Goal: Task Accomplishment & Management: Use online tool/utility

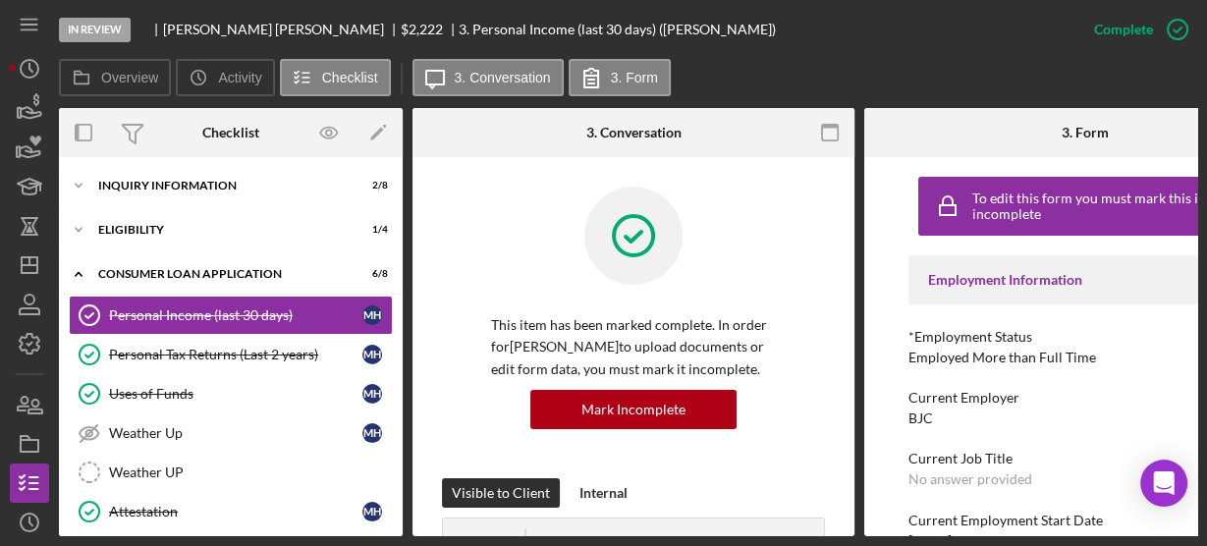
scroll to position [723, 0]
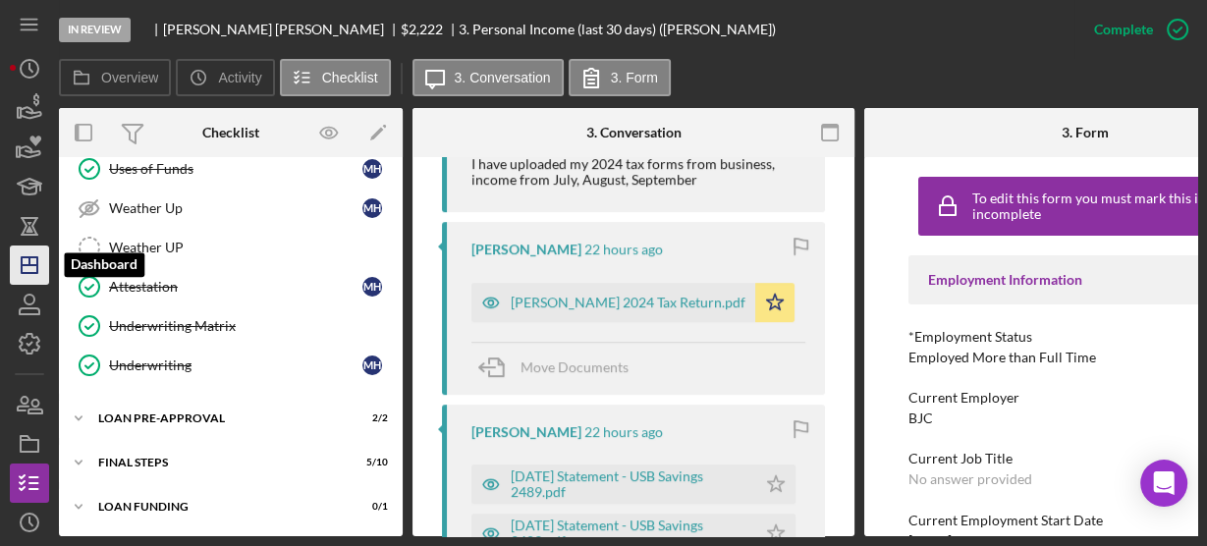
click at [28, 255] on icon "Icon/Dashboard" at bounding box center [29, 265] width 49 height 49
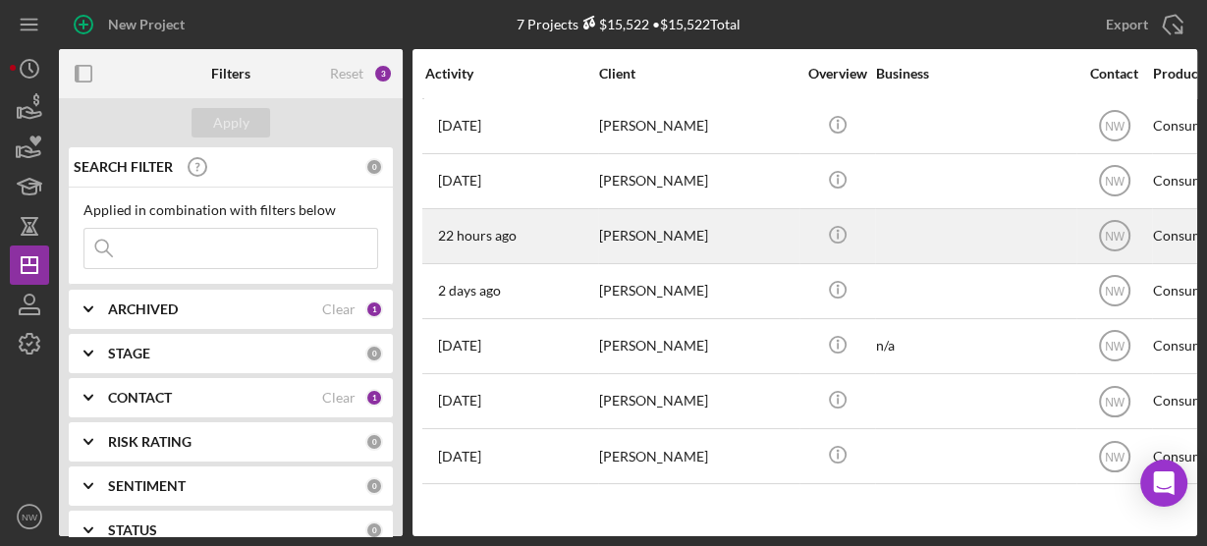
click at [613, 241] on div "[PERSON_NAME]" at bounding box center [697, 236] width 196 height 52
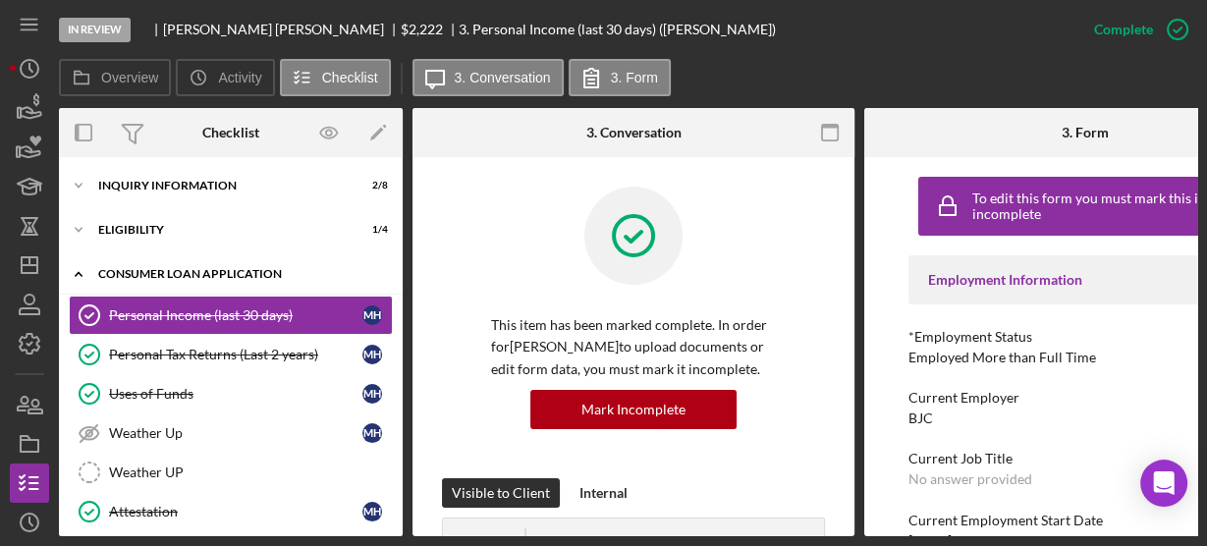
click at [70, 264] on icon "Icon/Expander" at bounding box center [78, 273] width 39 height 39
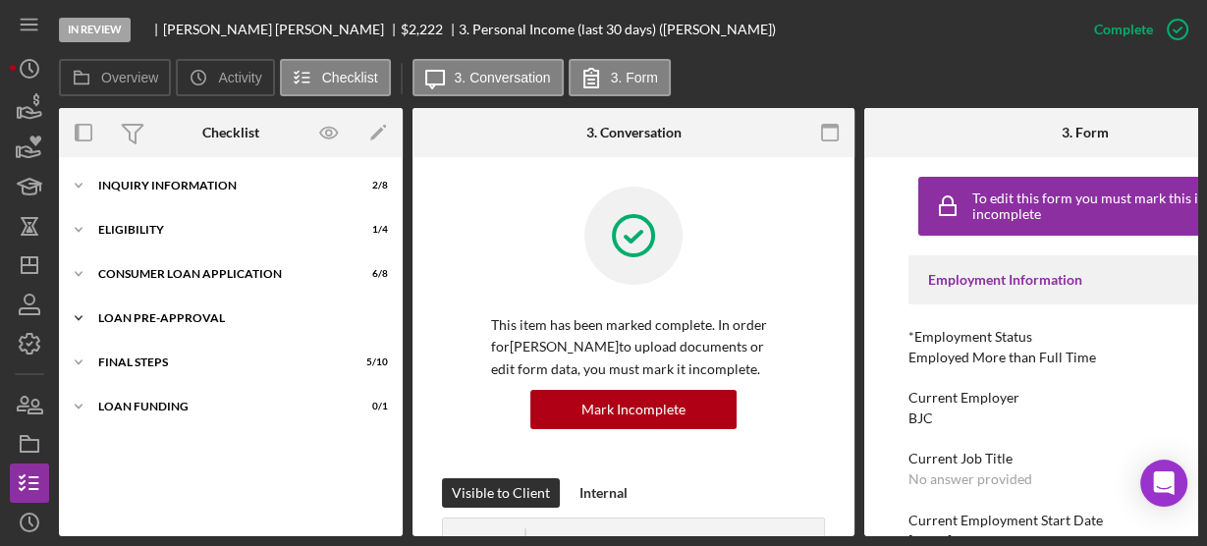
click at [75, 311] on icon "Icon/Expander" at bounding box center [78, 318] width 39 height 39
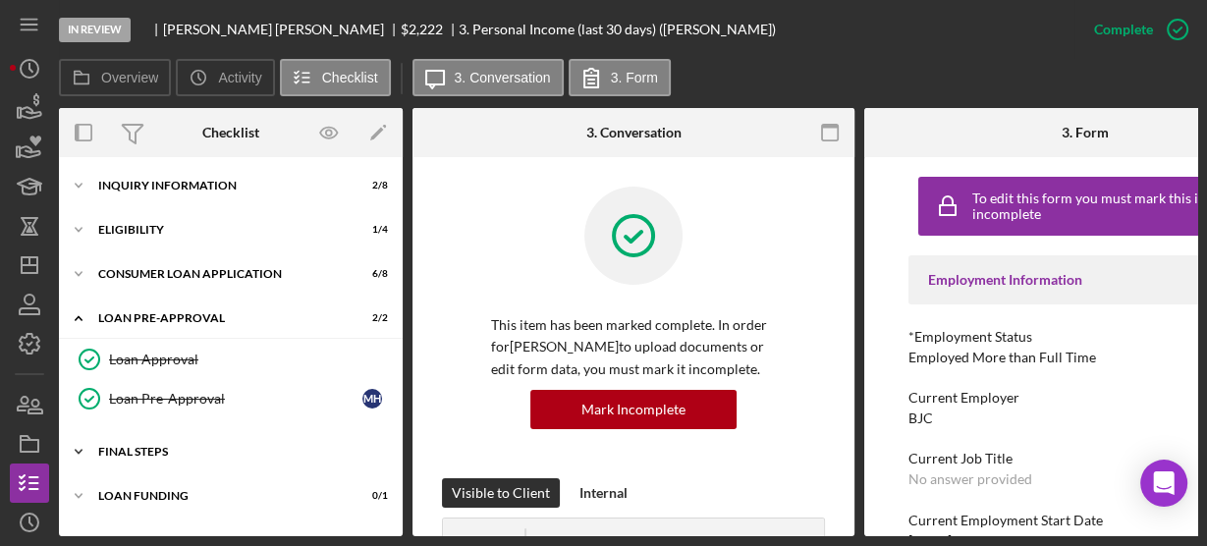
click at [80, 437] on icon "Icon/Expander" at bounding box center [78, 451] width 39 height 39
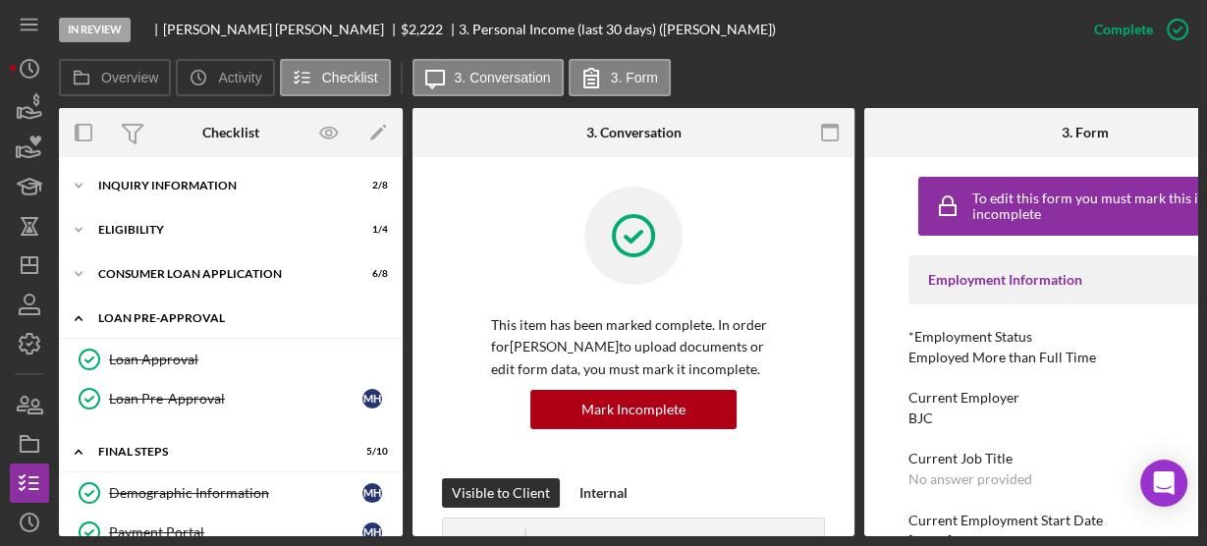
click at [79, 313] on icon "Icon/Expander" at bounding box center [78, 318] width 39 height 39
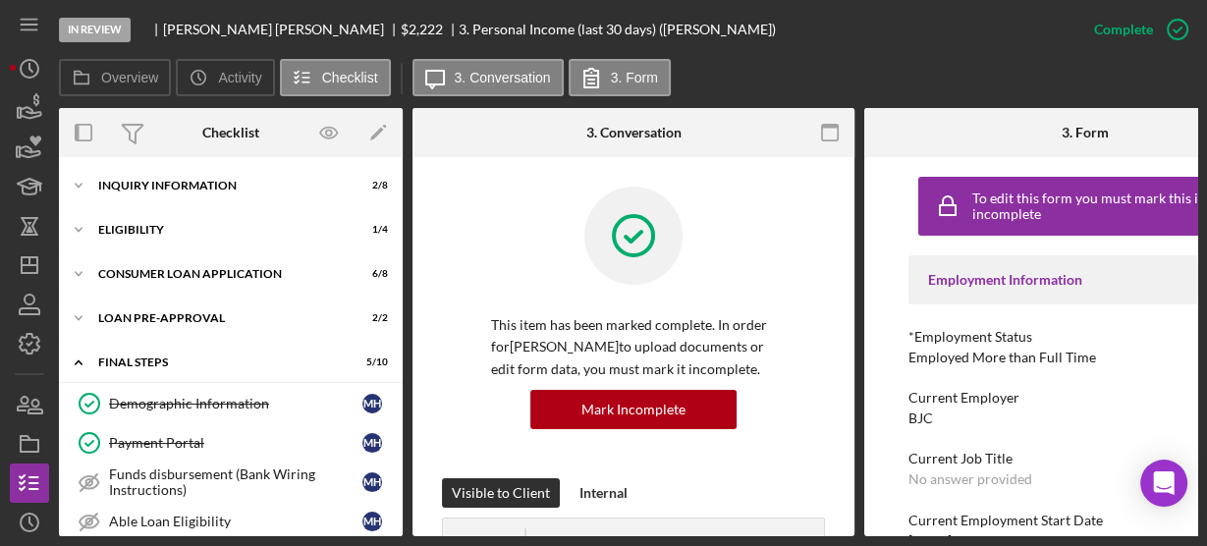
scroll to position [303, 0]
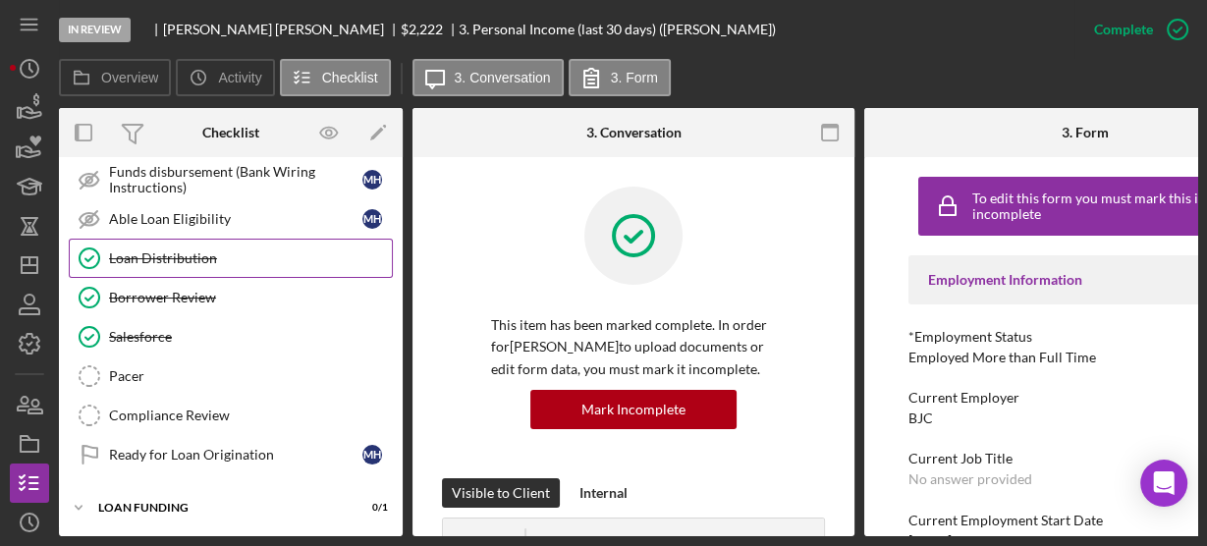
click at [144, 265] on link "Loan Distribution Loan Distribution" at bounding box center [231, 258] width 324 height 39
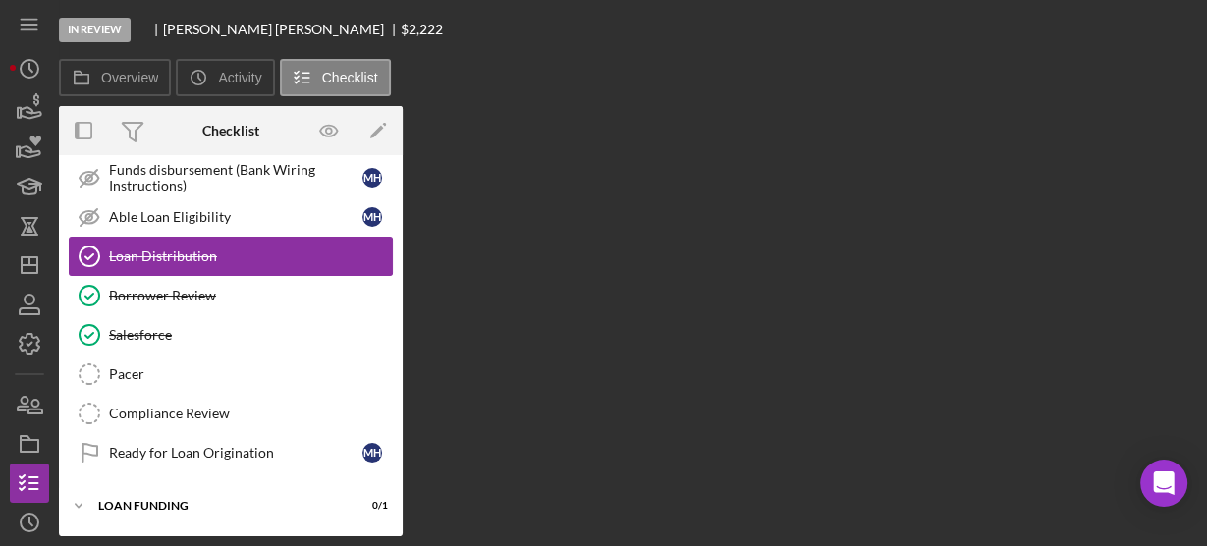
scroll to position [297, 0]
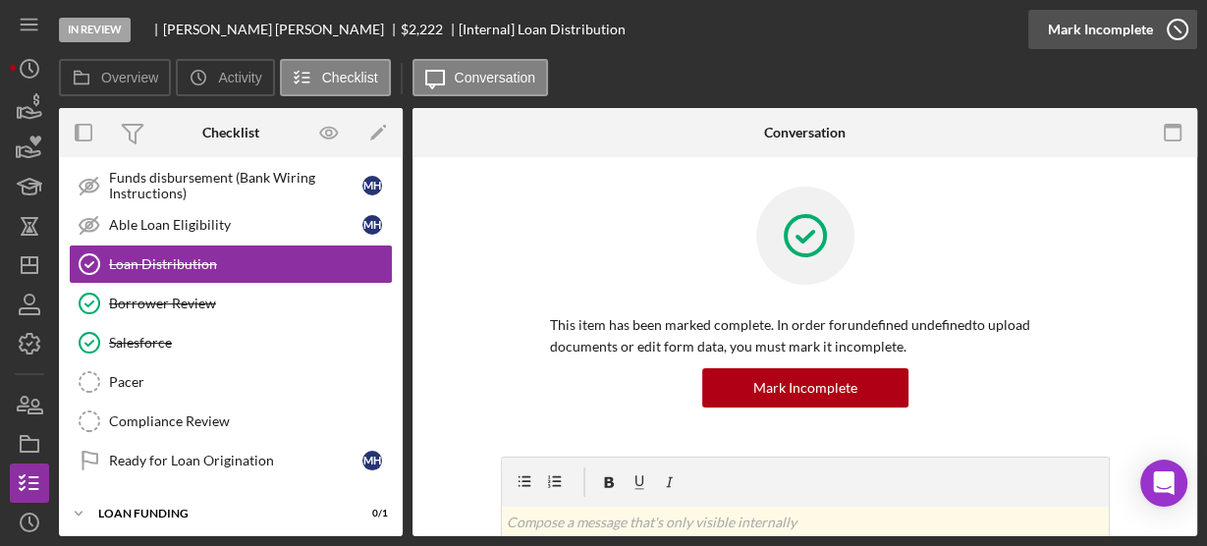
click at [1177, 25] on icon "button" at bounding box center [1177, 29] width 49 height 49
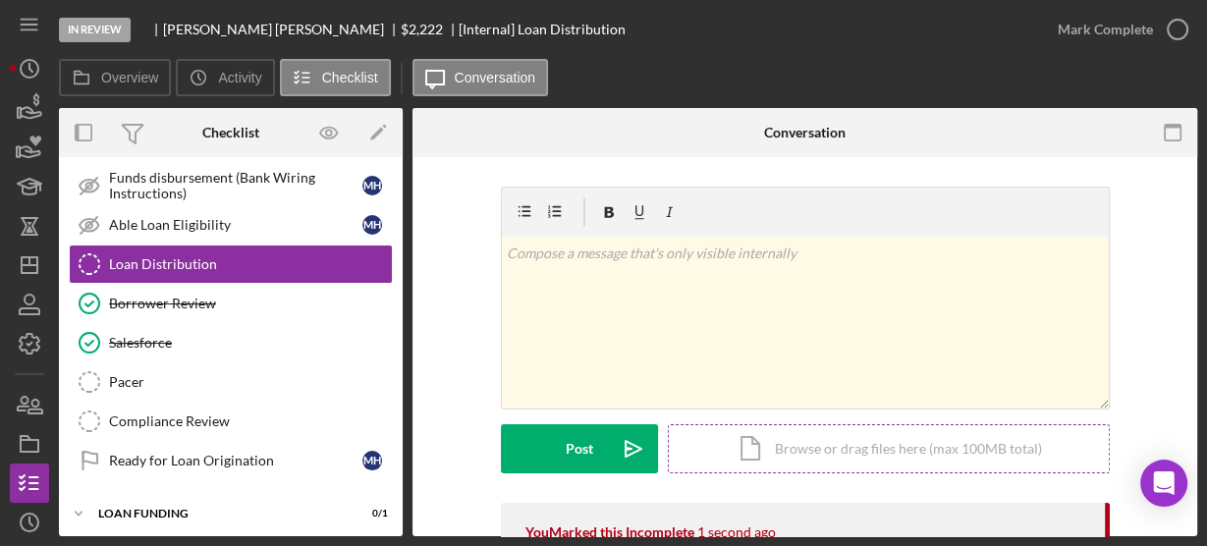
click at [748, 435] on div "Icon/Document Browse or drag files here (max 100MB total) Tap to choose files o…" at bounding box center [889, 448] width 442 height 49
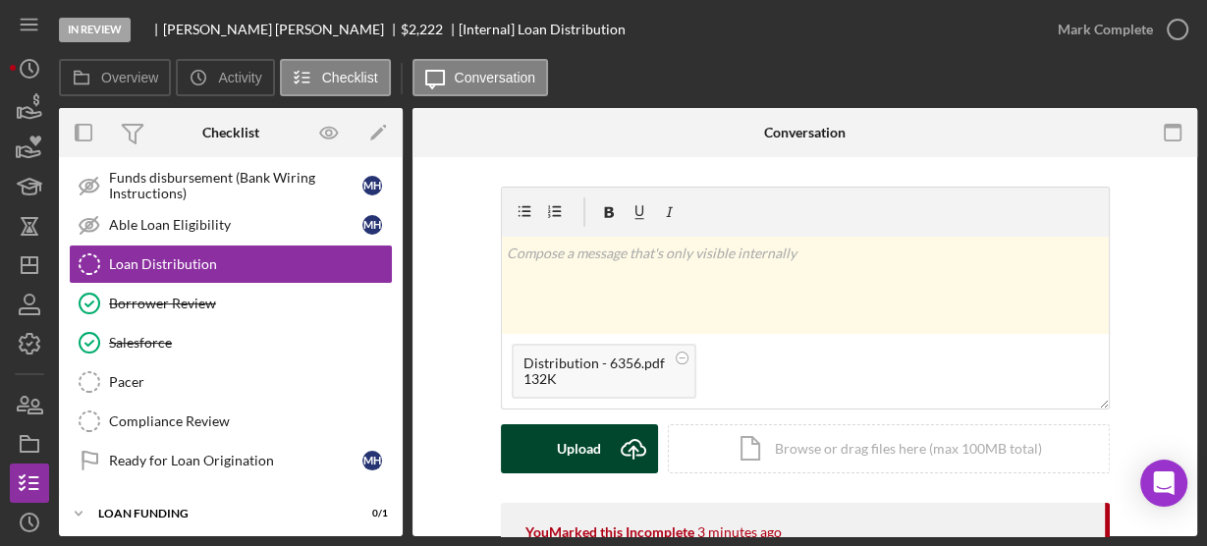
click at [604, 427] on button "Upload Icon/Upload" at bounding box center [579, 448] width 157 height 49
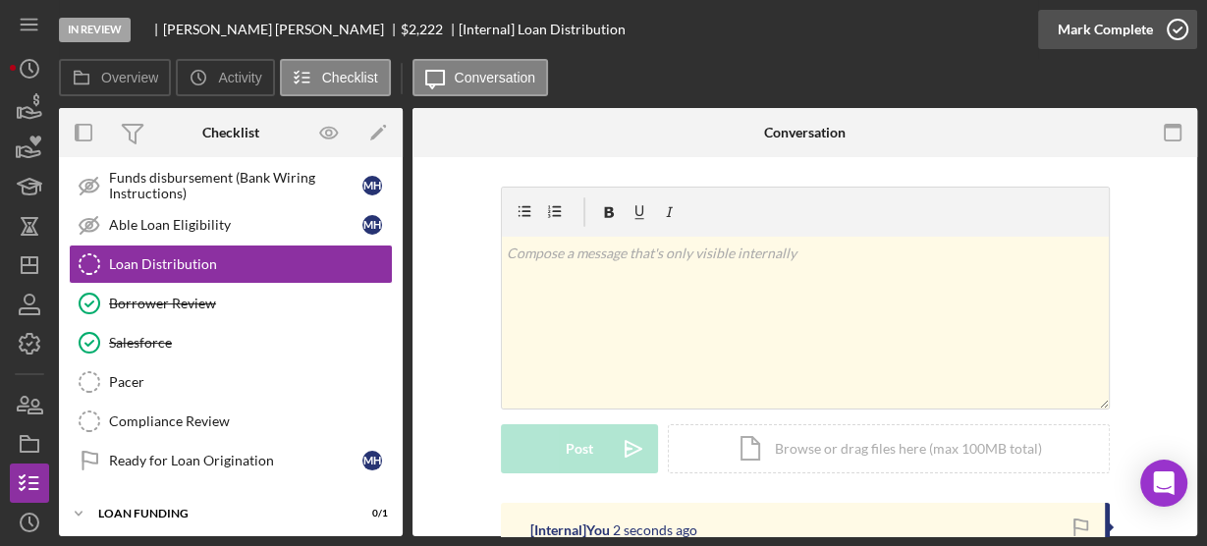
click at [1170, 33] on icon "button" at bounding box center [1177, 29] width 49 height 49
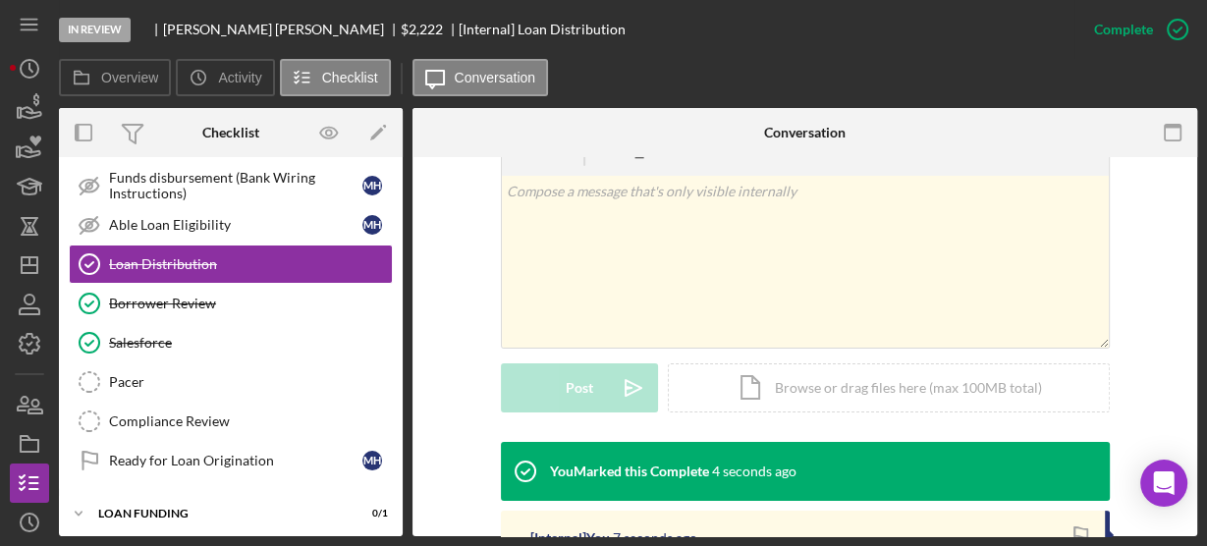
scroll to position [663, 0]
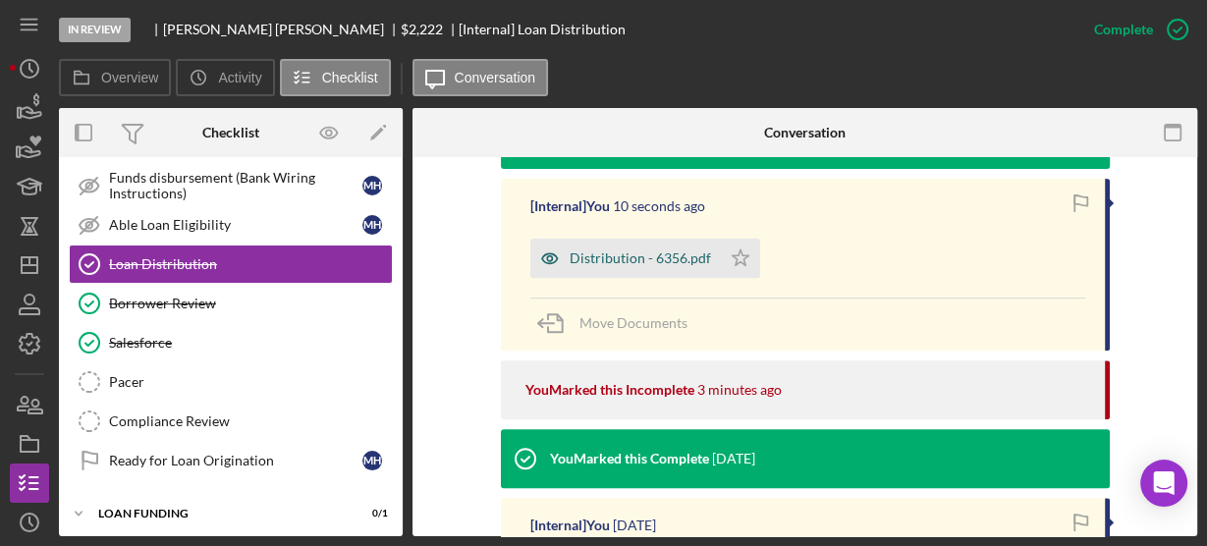
click at [643, 259] on div "Distribution - 6356.pdf" at bounding box center [640, 259] width 141 height 16
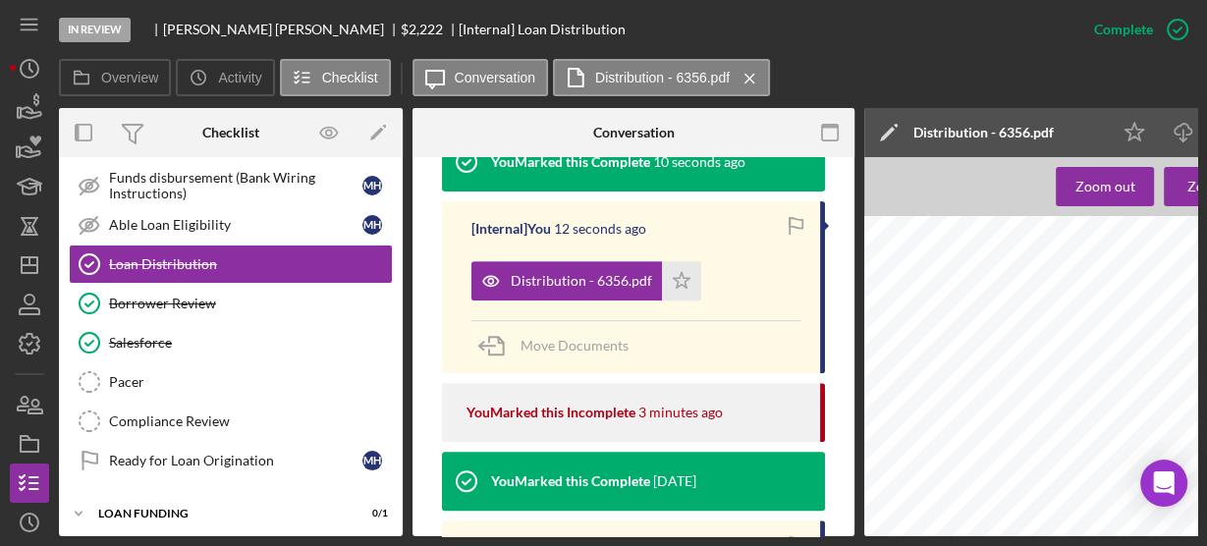
click at [146, 301] on div "Borrower Review" at bounding box center [250, 304] width 283 height 16
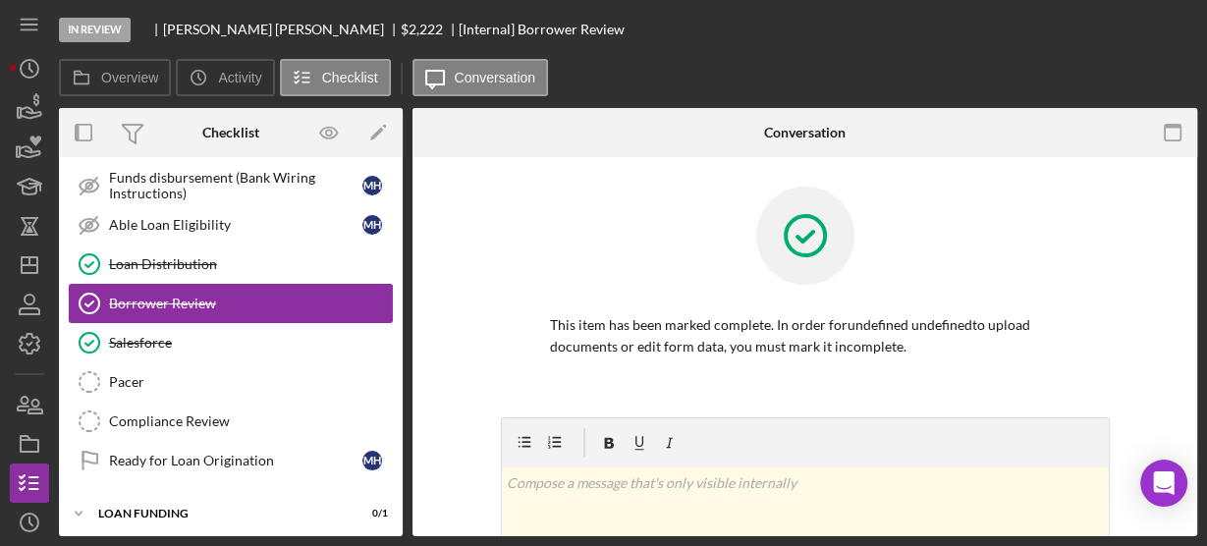
scroll to position [297, 0]
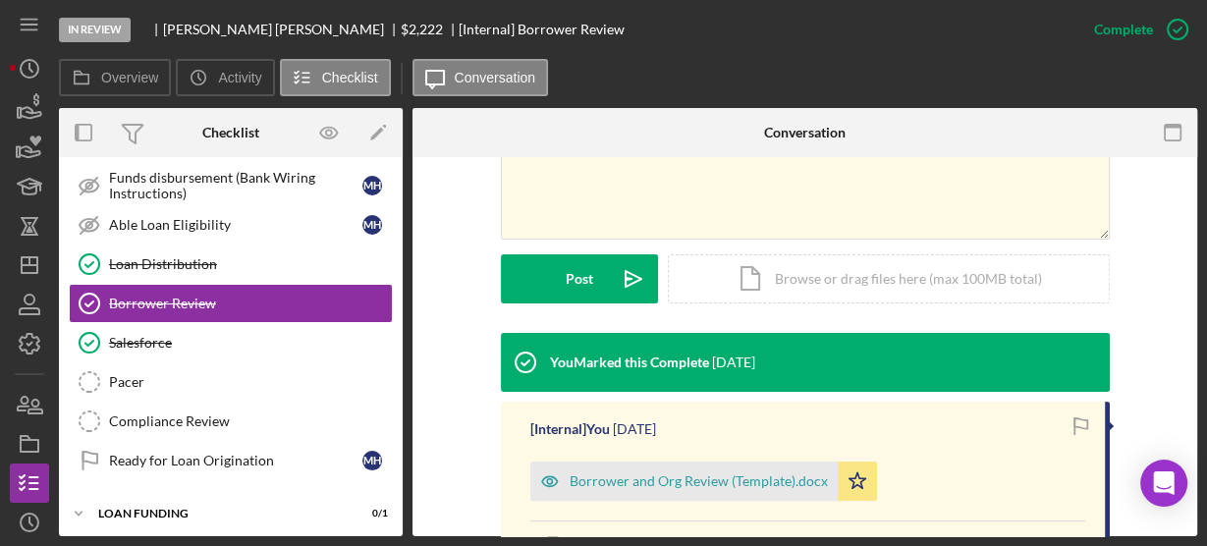
scroll to position [472, 0]
